Goal: Use online tool/utility: Utilize a website feature to perform a specific function

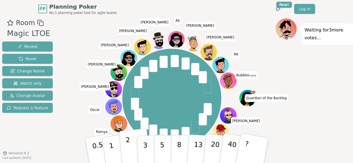
click at [131, 142] on button "2" at bounding box center [135, 151] width 32 height 44
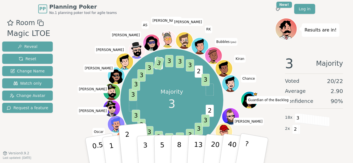
click at [254, 13] on div "PP Planning Poker No.1 planning poker tool for agile teams Toggle theme New! Lo…" at bounding box center [176, 9] width 277 height 18
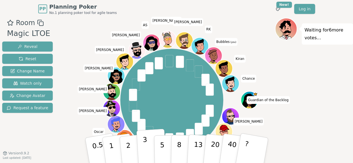
click at [149, 152] on button "3" at bounding box center [151, 151] width 30 height 44
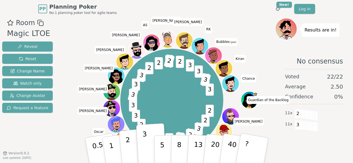
click at [135, 145] on button "2" at bounding box center [135, 151] width 32 height 44
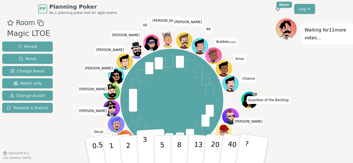
click at [148, 150] on button "3" at bounding box center [151, 151] width 30 height 44
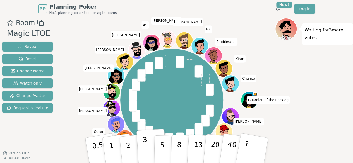
click at [142, 141] on button "3" at bounding box center [151, 151] width 30 height 44
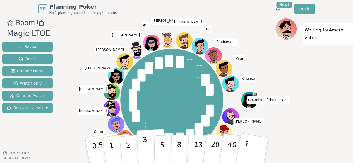
click at [143, 143] on p "3" at bounding box center [145, 151] width 6 height 30
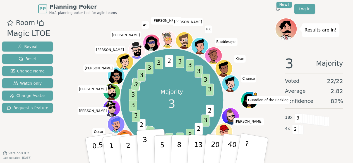
click at [143, 143] on p "3" at bounding box center [145, 151] width 6 height 30
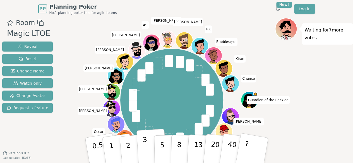
click at [142, 152] on button "3" at bounding box center [151, 151] width 30 height 44
